Goal: Find specific page/section: Find specific page/section

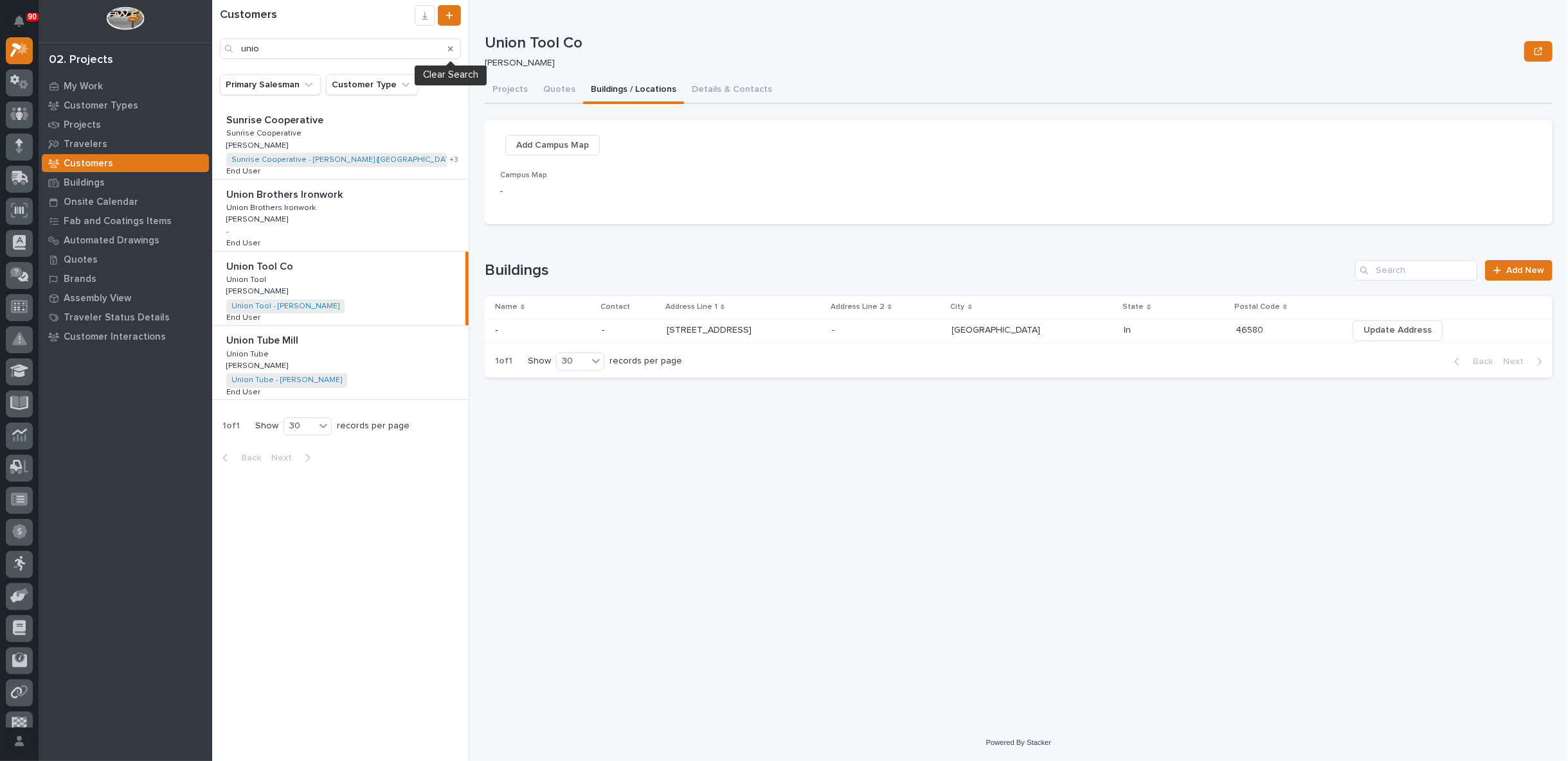
click at [450, 48] on icon "Search" at bounding box center [450, 49] width 5 height 5
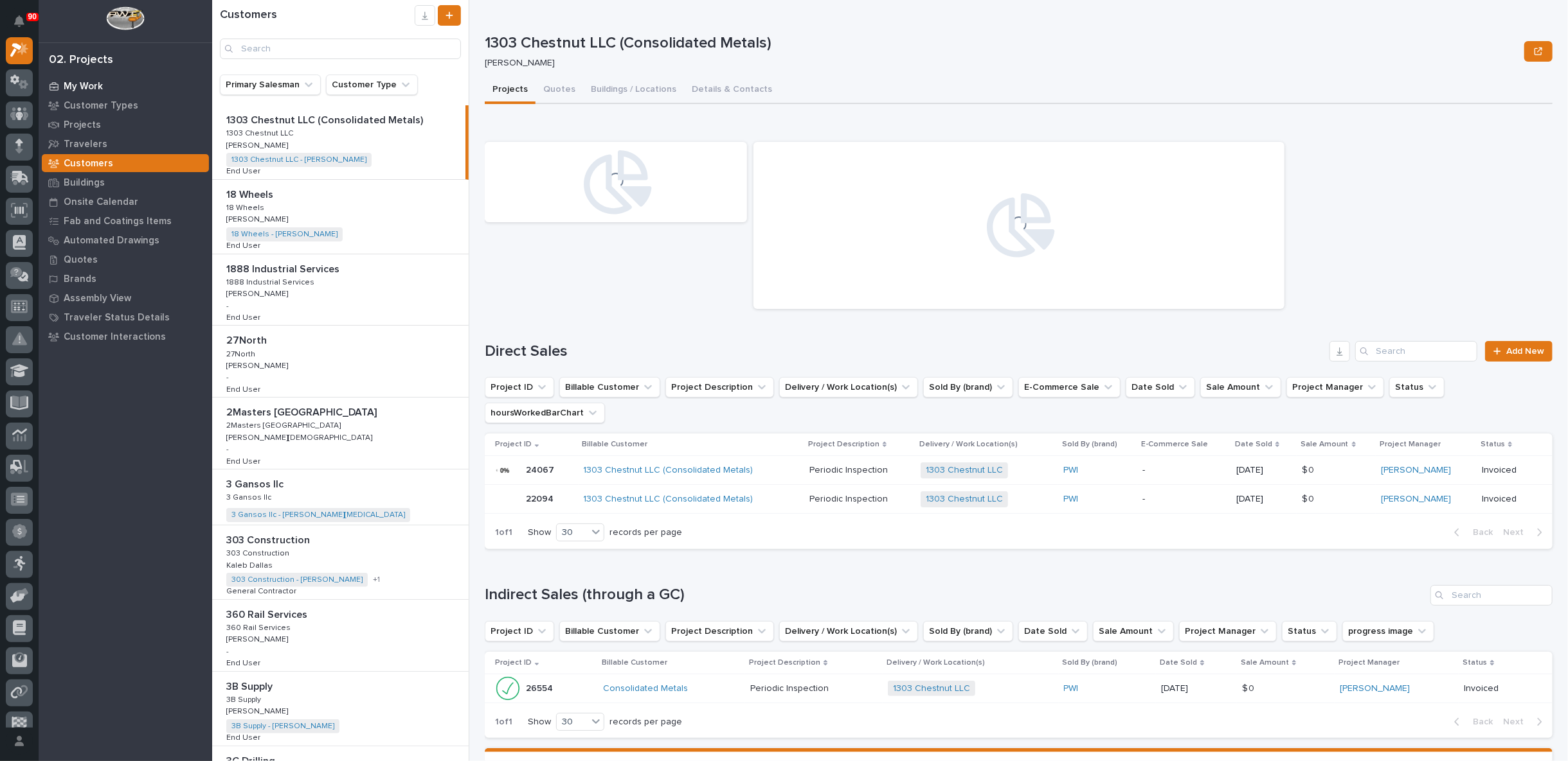
click at [86, 86] on p "My Work" at bounding box center [84, 86] width 39 height 12
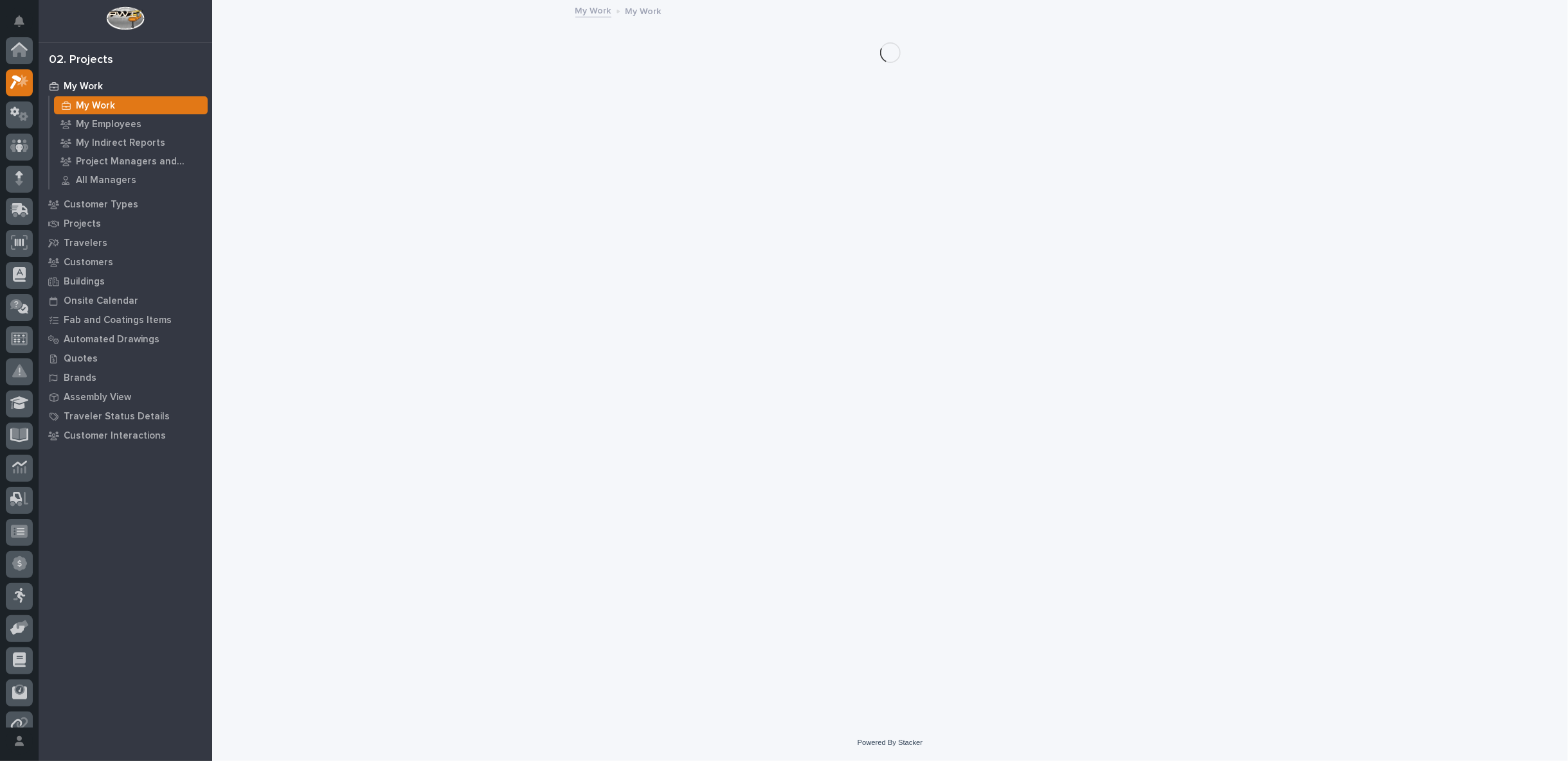
scroll to position [32, 0]
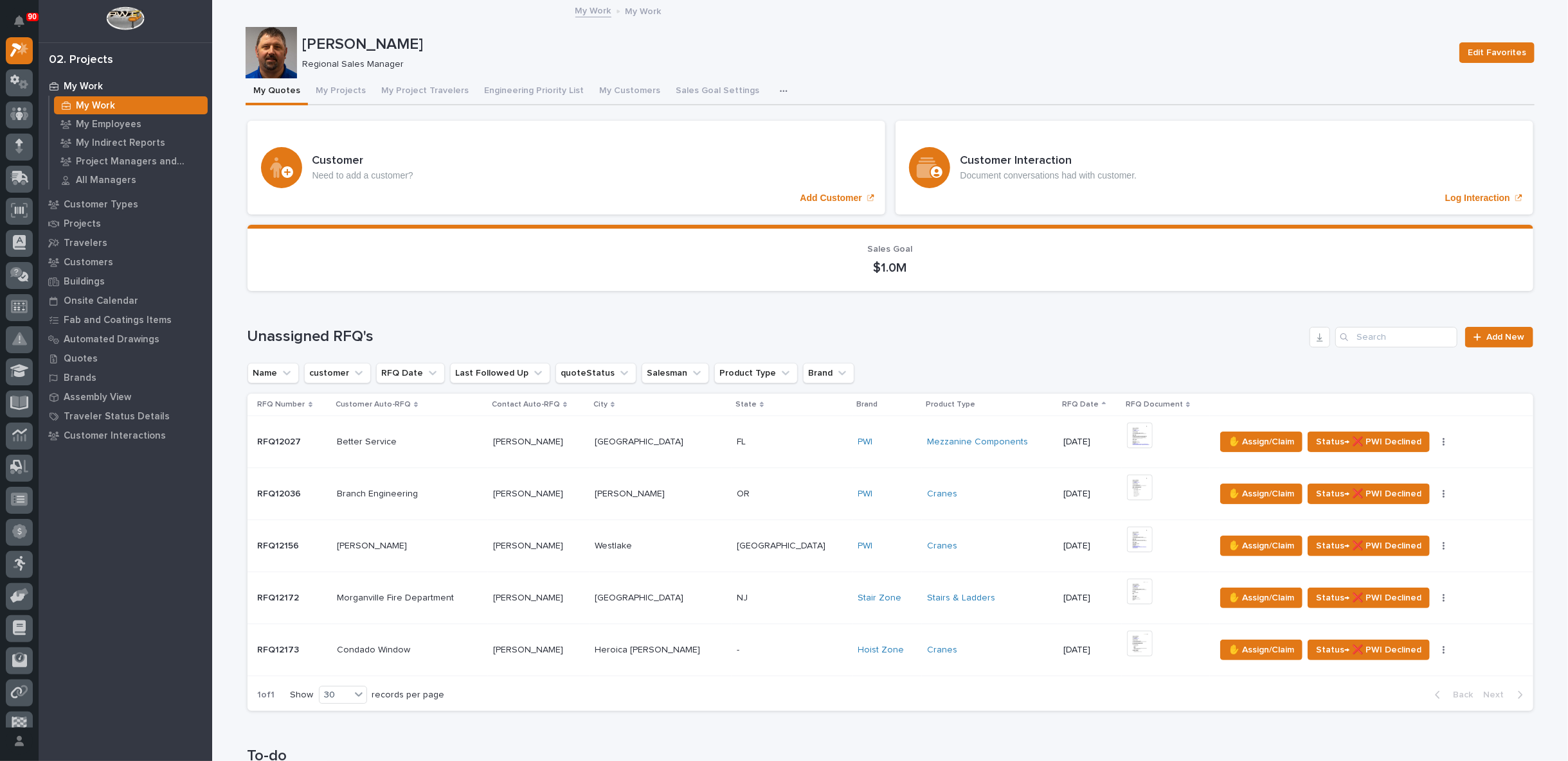
click at [973, 648] on div "Cranes" at bounding box center [990, 650] width 126 height 11
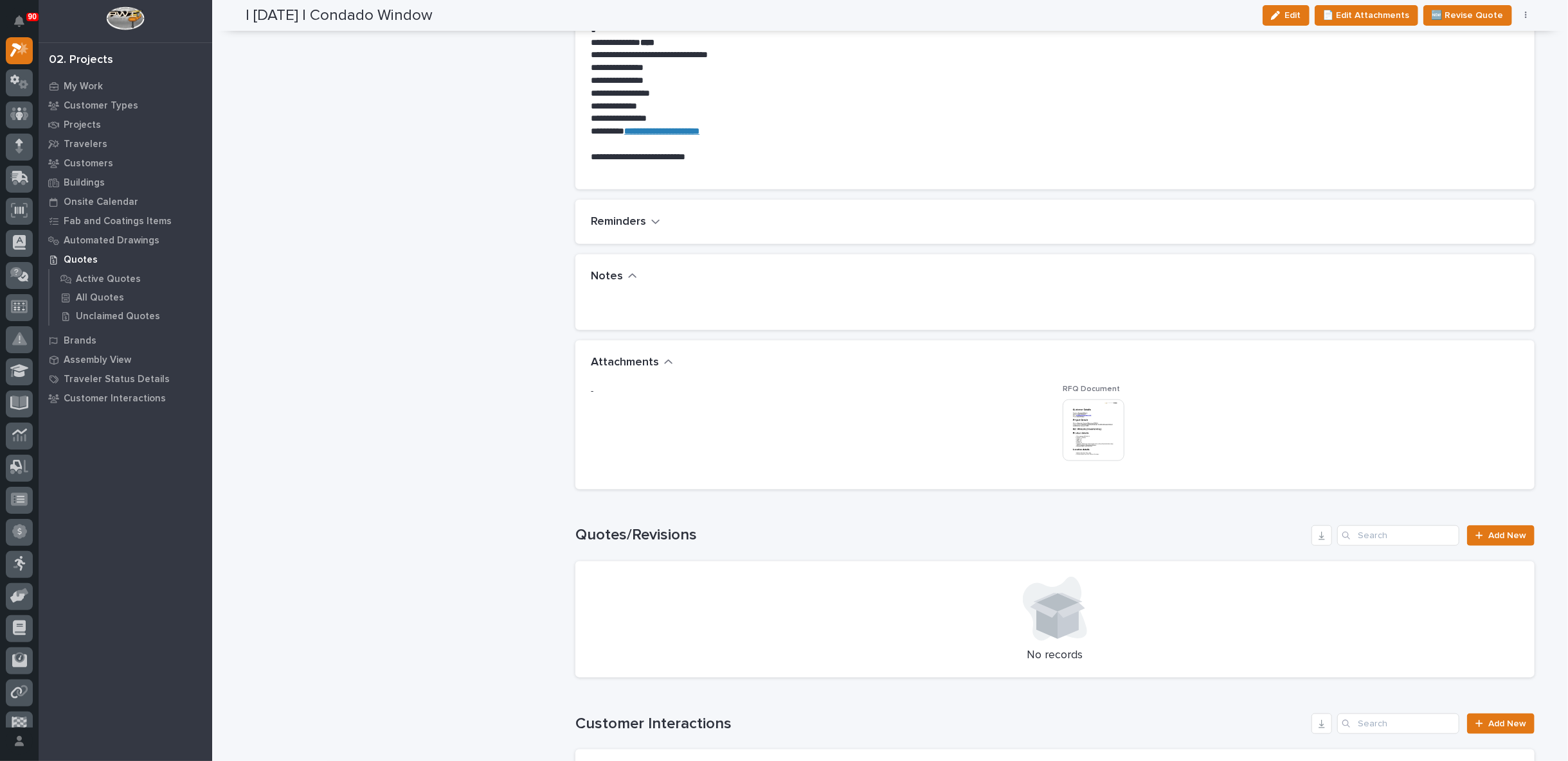
scroll to position [927, 0]
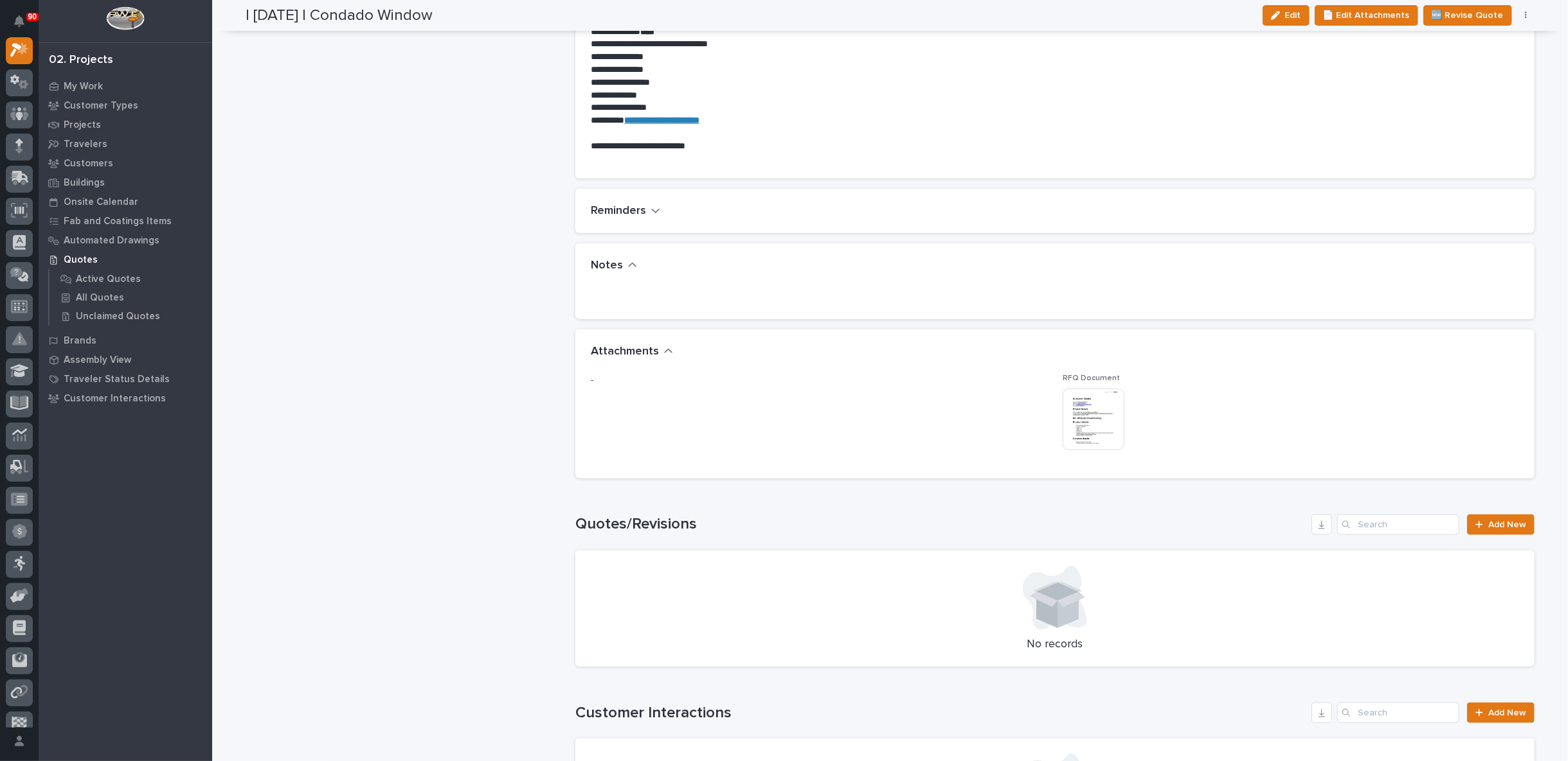
click at [1072, 418] on img at bounding box center [1093, 419] width 62 height 62
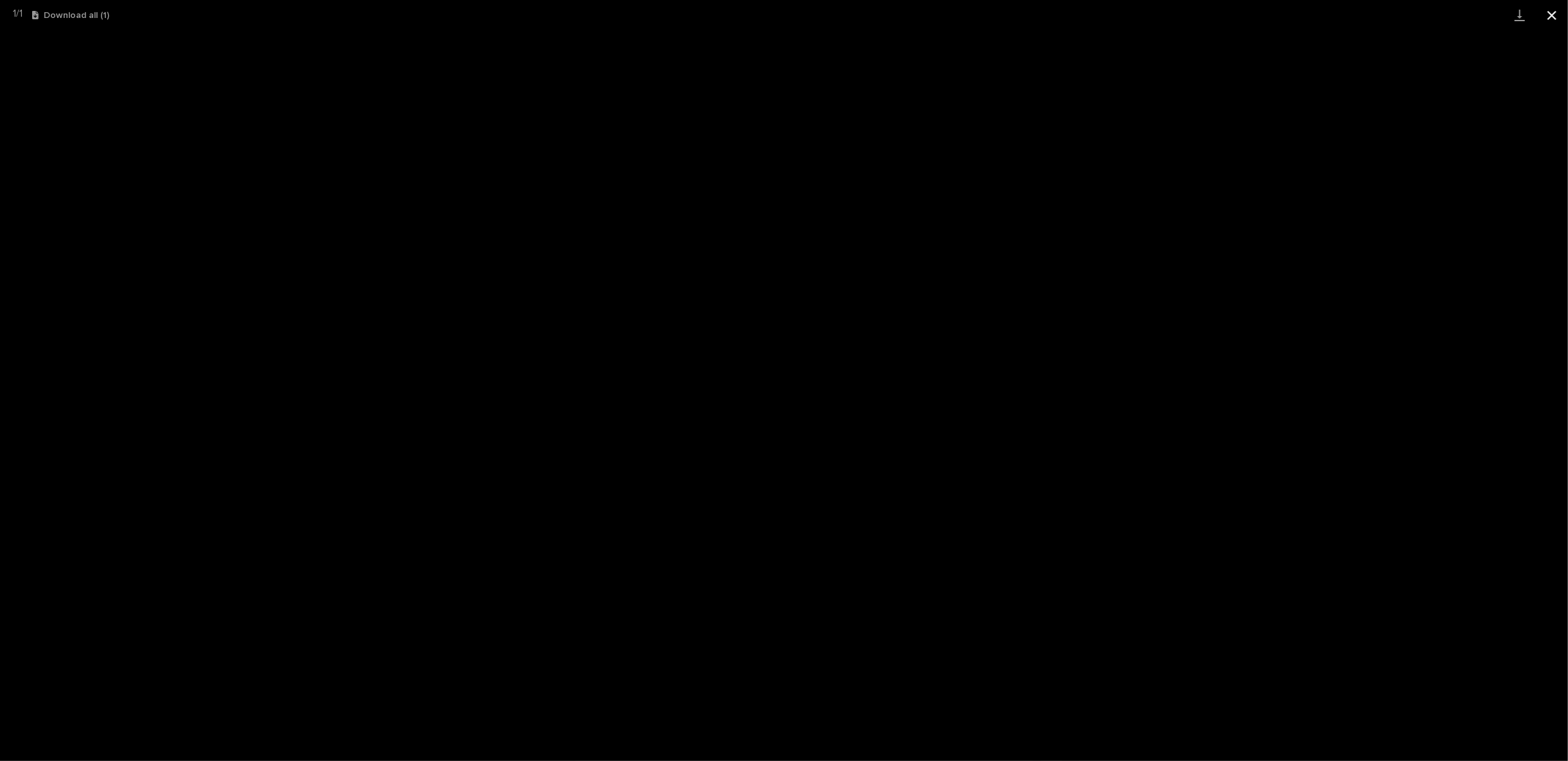
click at [1551, 17] on button "Close gallery" at bounding box center [1551, 15] width 32 height 30
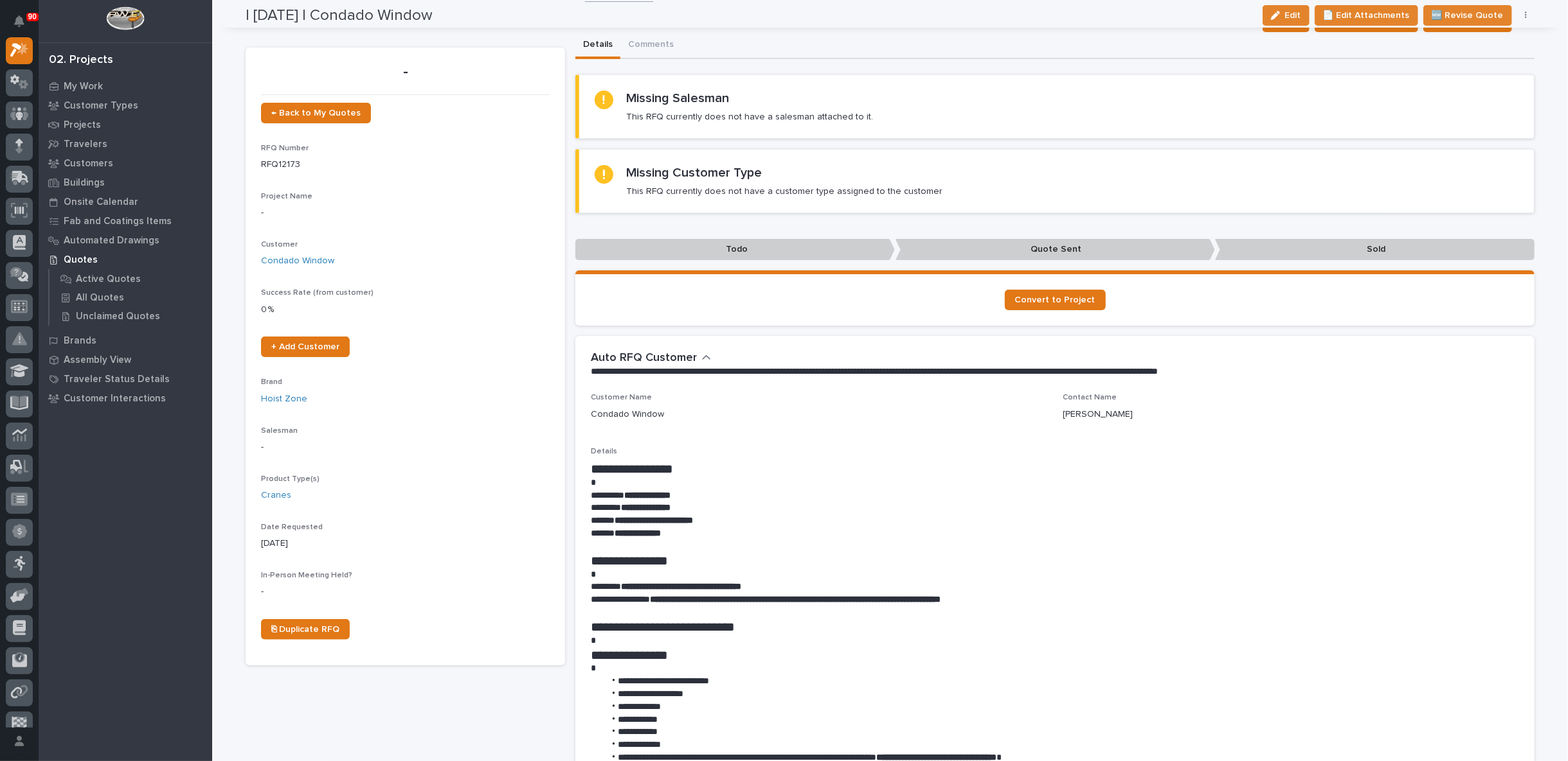
scroll to position [0, 0]
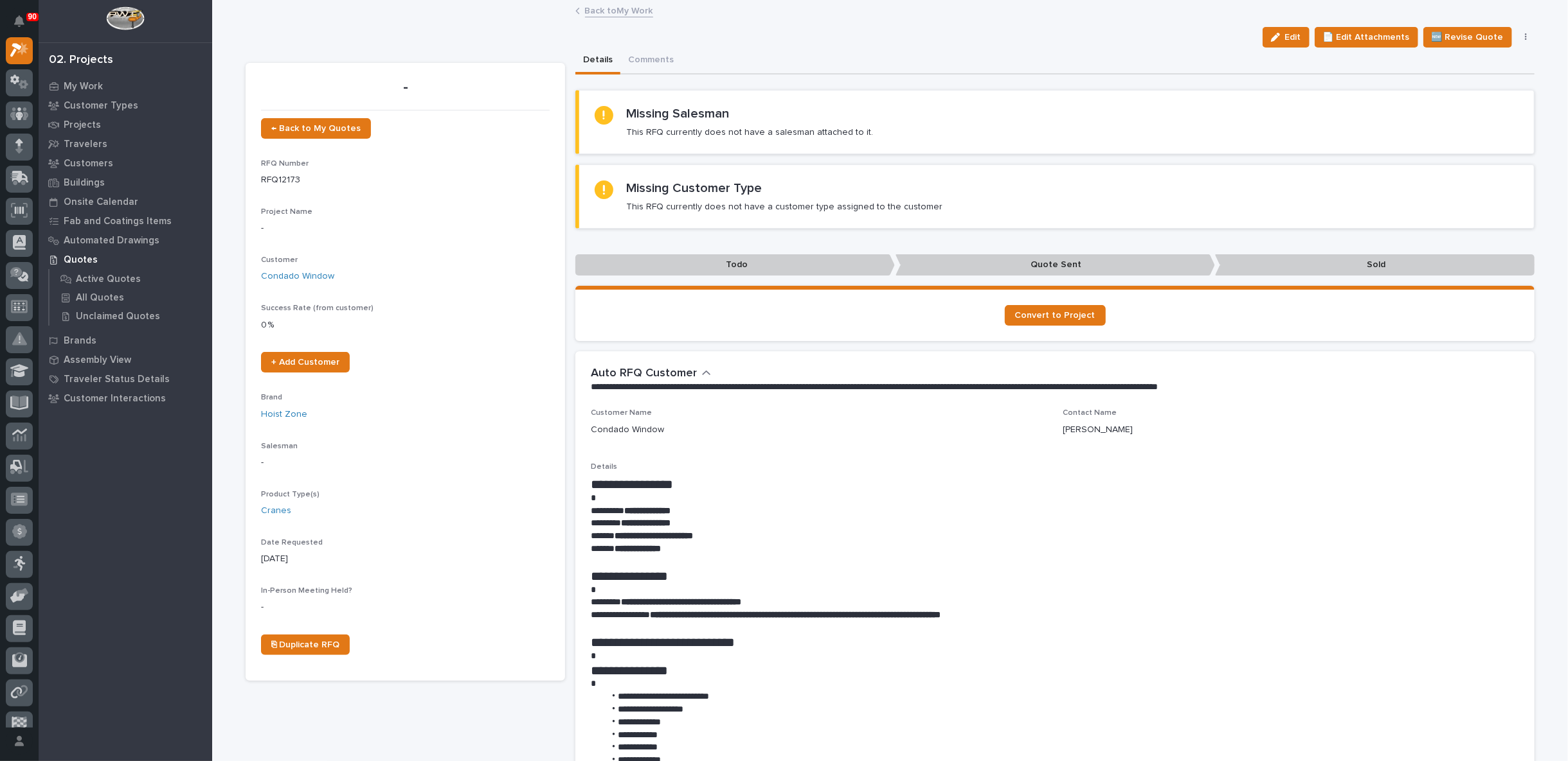
click at [618, 8] on link "Back to My Work" at bounding box center [619, 10] width 68 height 15
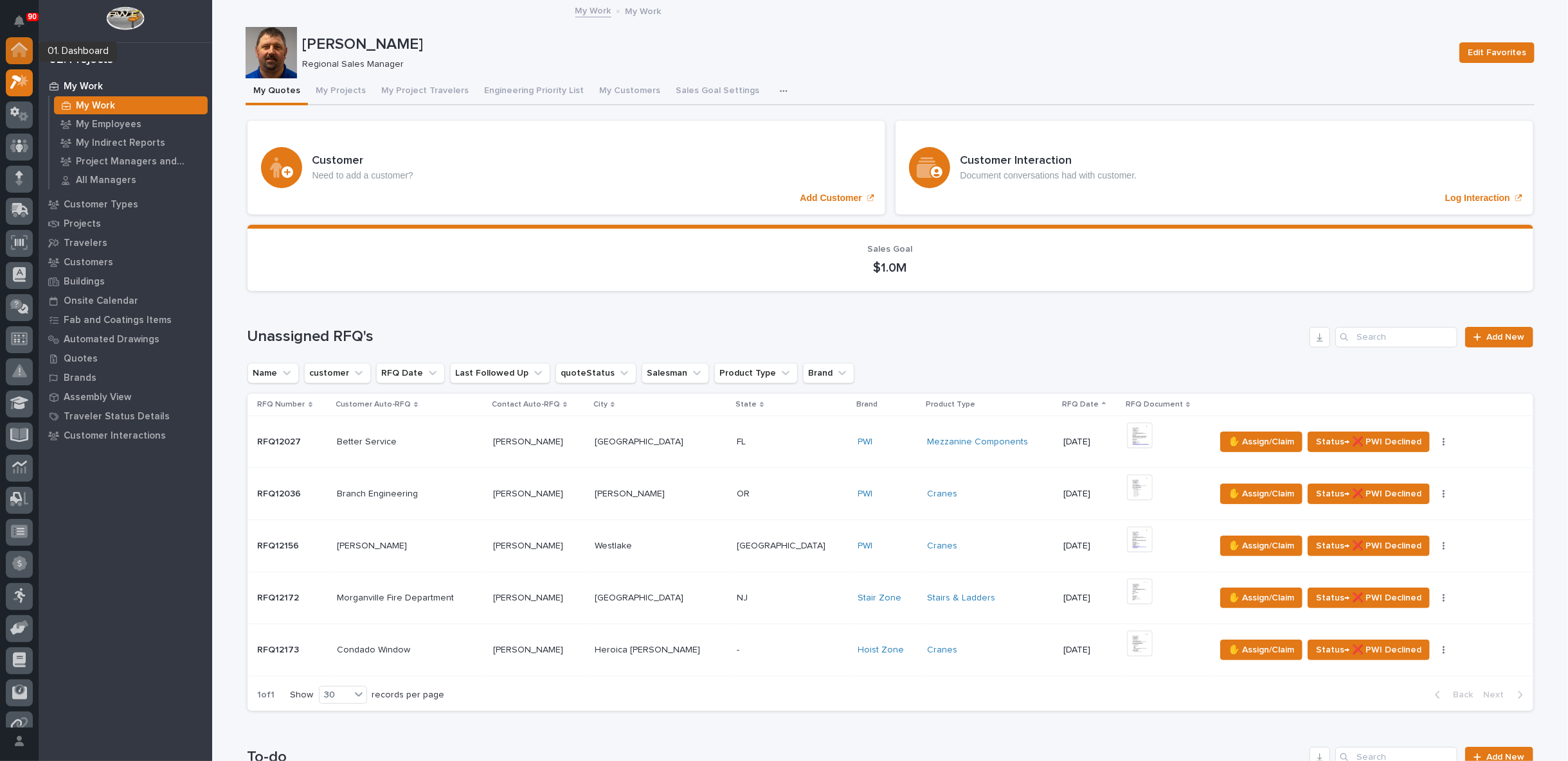
click at [19, 53] on icon at bounding box center [19, 49] width 17 height 15
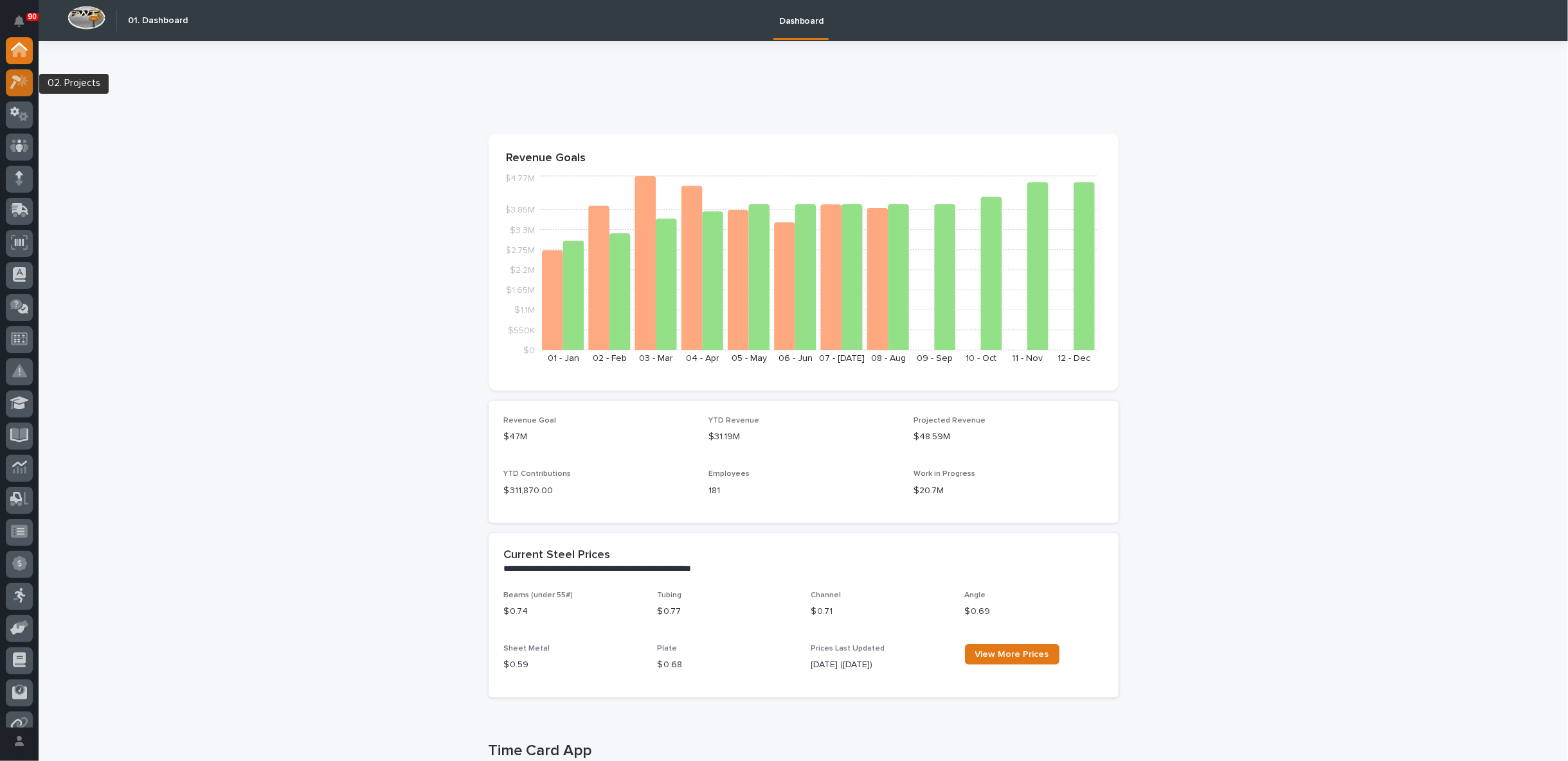
click at [20, 84] on icon at bounding box center [23, 81] width 11 height 13
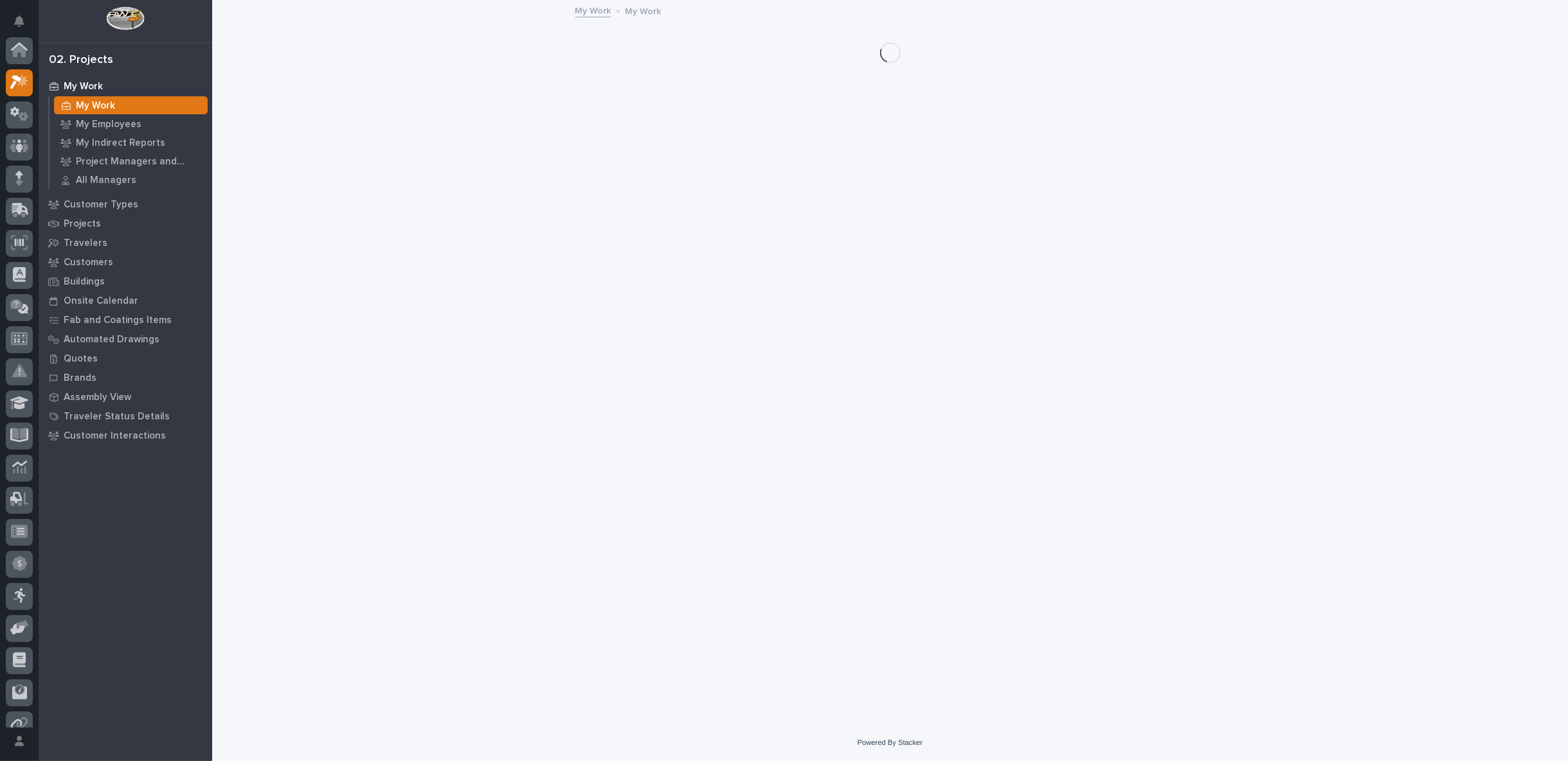
scroll to position [32, 0]
